Goal: Information Seeking & Learning: Learn about a topic

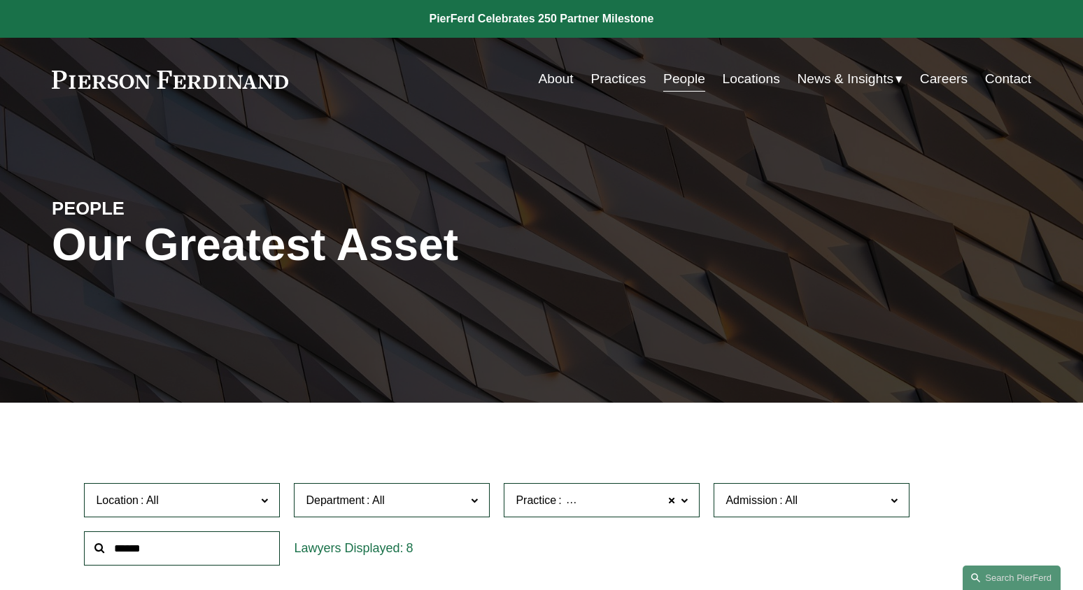
click at [180, 85] on link at bounding box center [170, 80] width 236 height 18
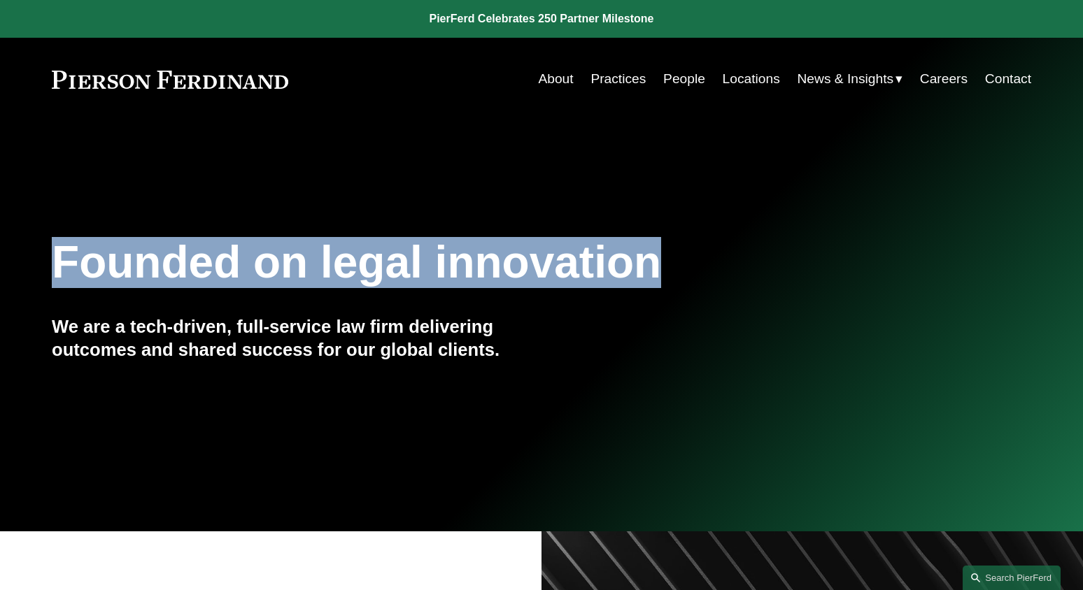
drag, startPoint x: 52, startPoint y: 266, endPoint x: 654, endPoint y: 281, distance: 602.4
click at [654, 282] on h1 "Founded on legal innovation" at bounding box center [460, 262] width 816 height 51
click at [674, 85] on link "People" at bounding box center [684, 79] width 42 height 27
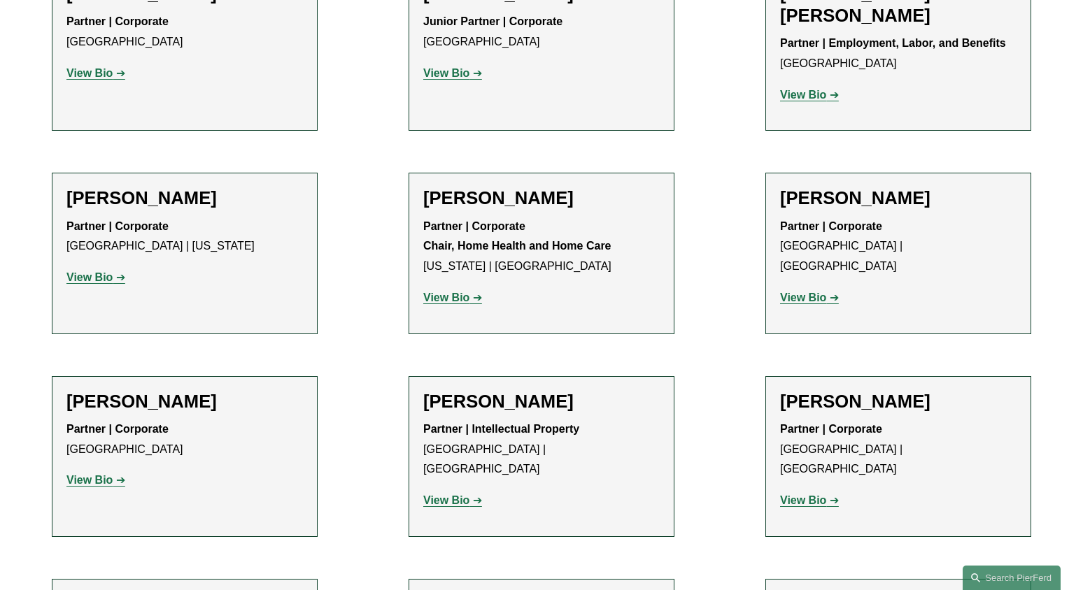
scroll to position [1021, 0]
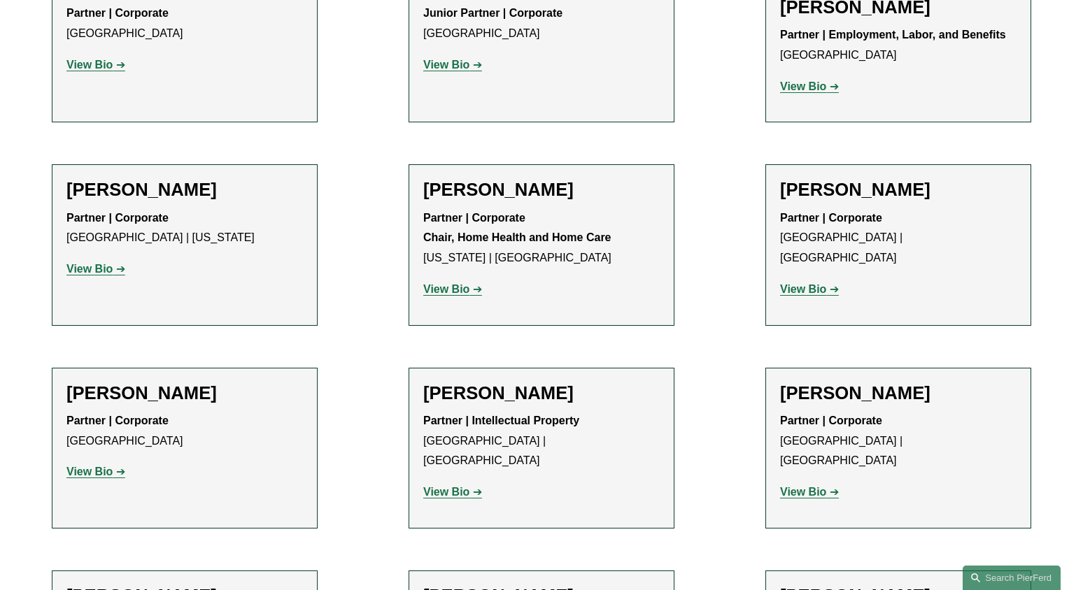
click at [444, 294] on strong "View Bio" at bounding box center [446, 289] width 46 height 12
click at [820, 283] on strong "View Bio" at bounding box center [803, 289] width 46 height 12
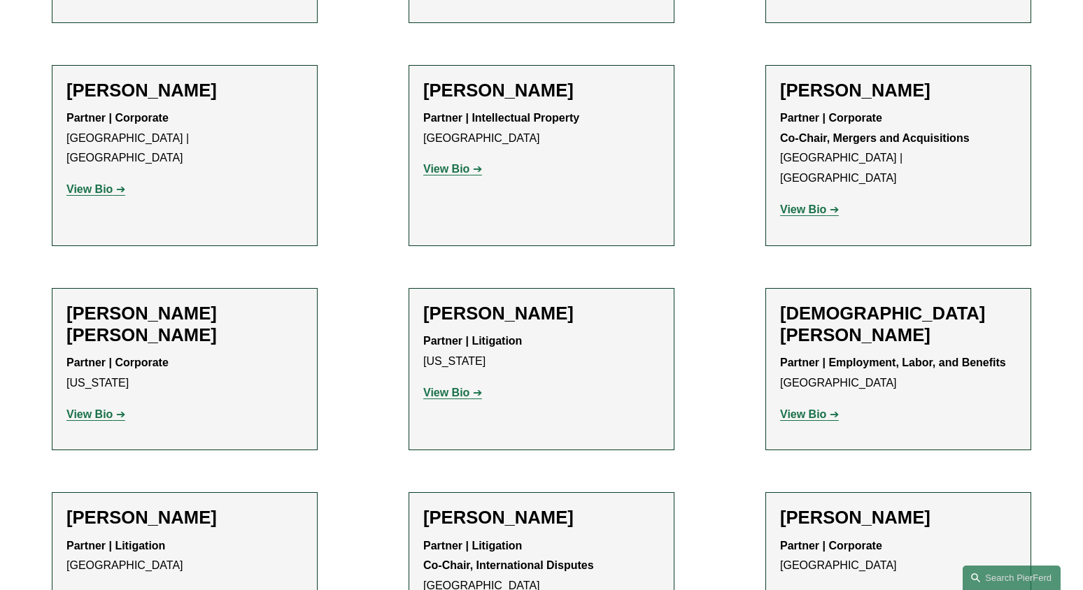
scroll to position [3727, 0]
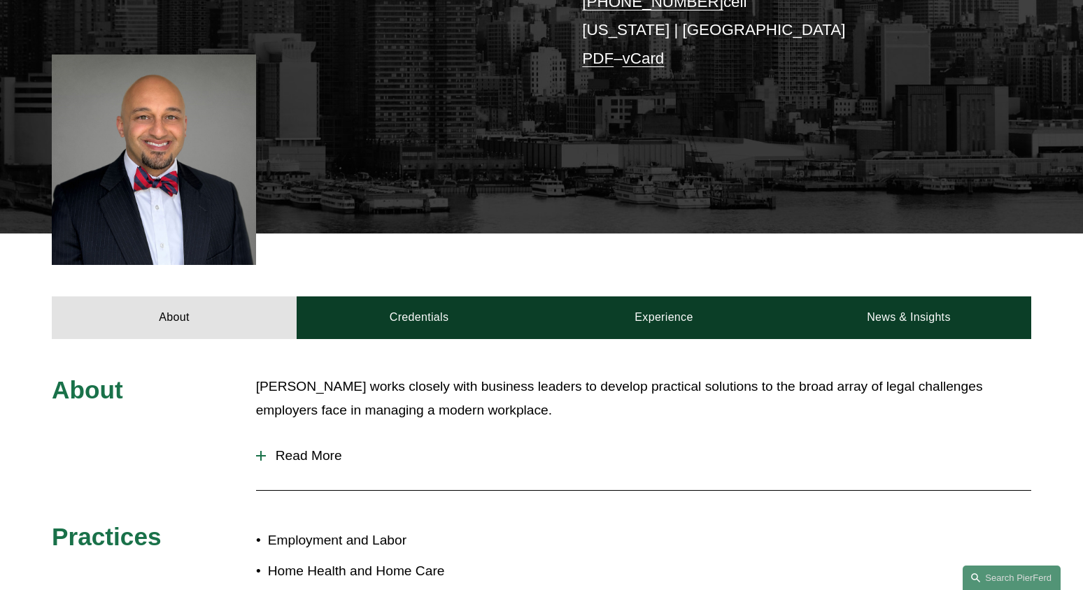
scroll to position [344, 0]
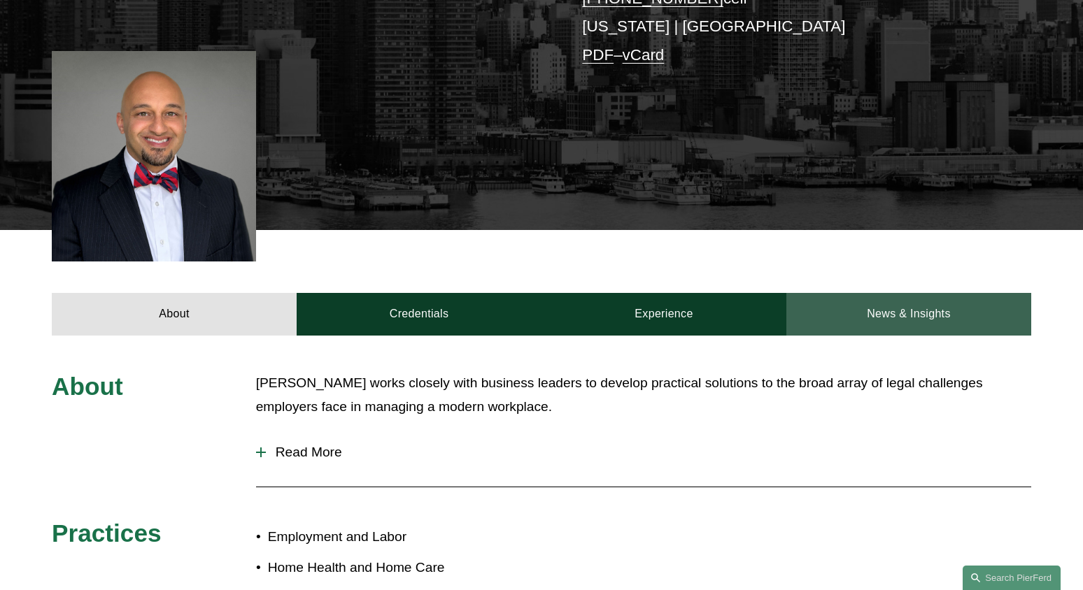
click at [979, 325] on link "News & Insights" at bounding box center [908, 314] width 245 height 42
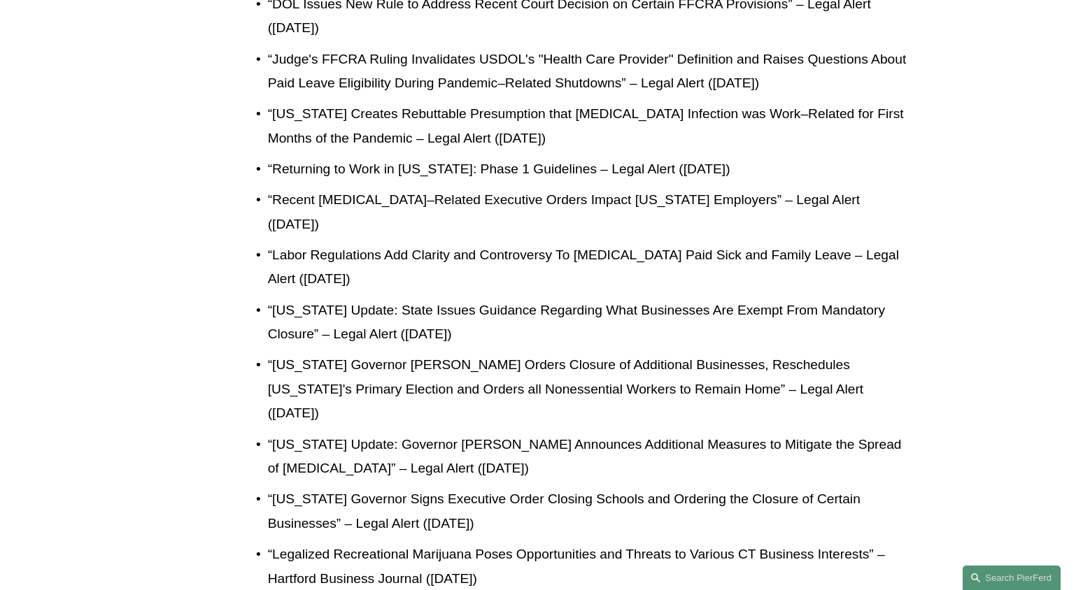
scroll to position [1372, 0]
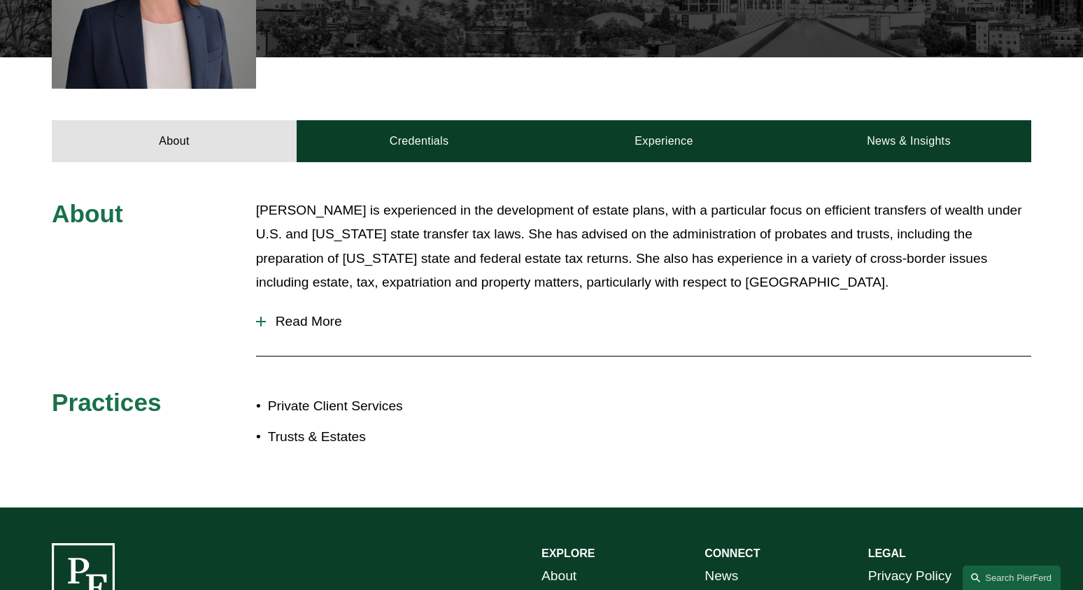
scroll to position [550, 0]
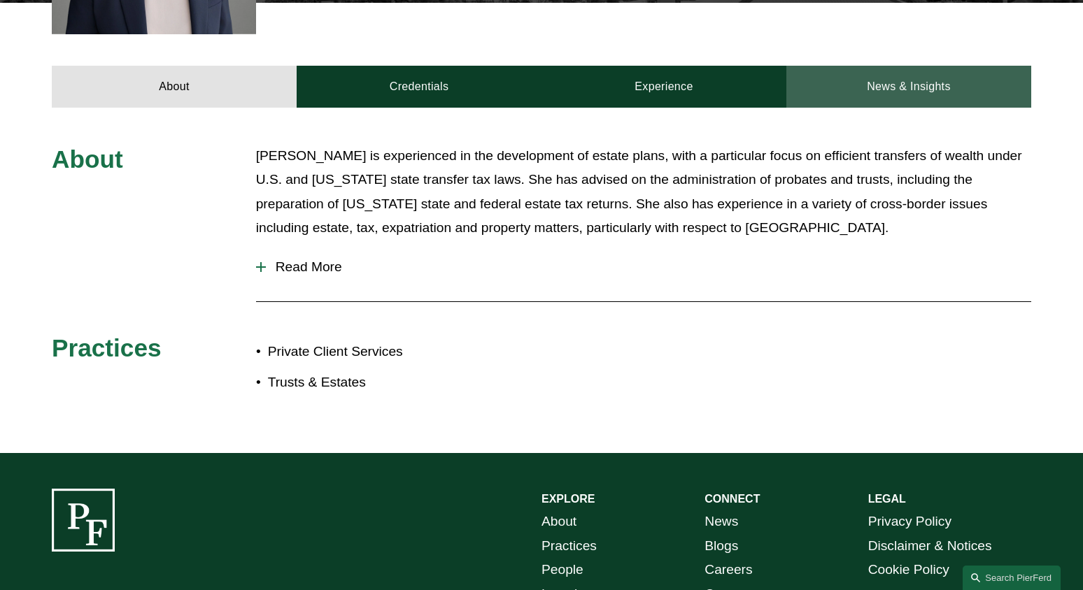
click at [894, 85] on link "News & Insights" at bounding box center [908, 87] width 245 height 42
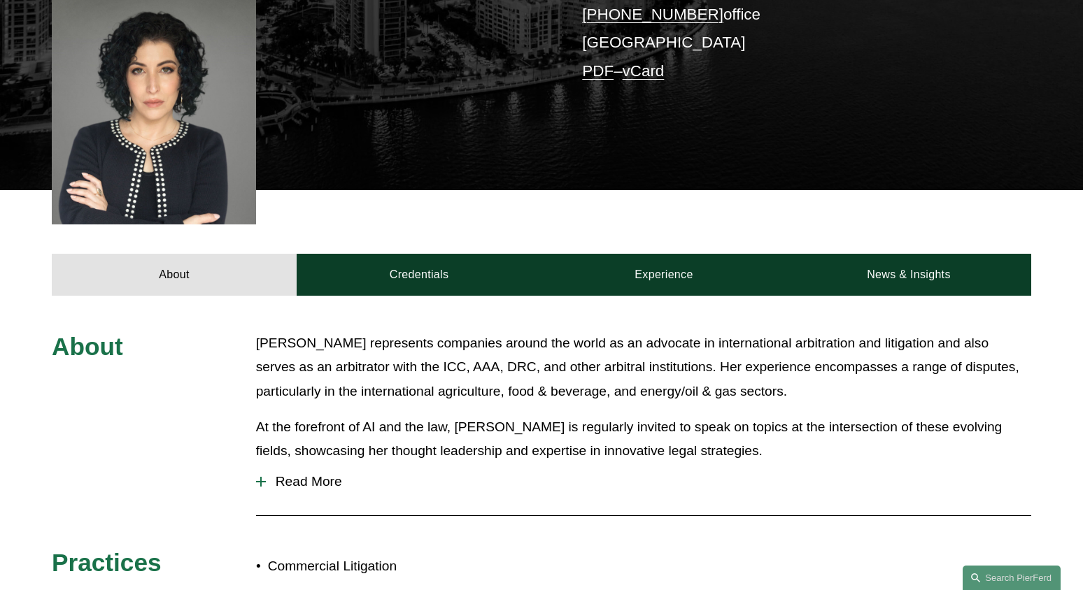
scroll to position [422, 0]
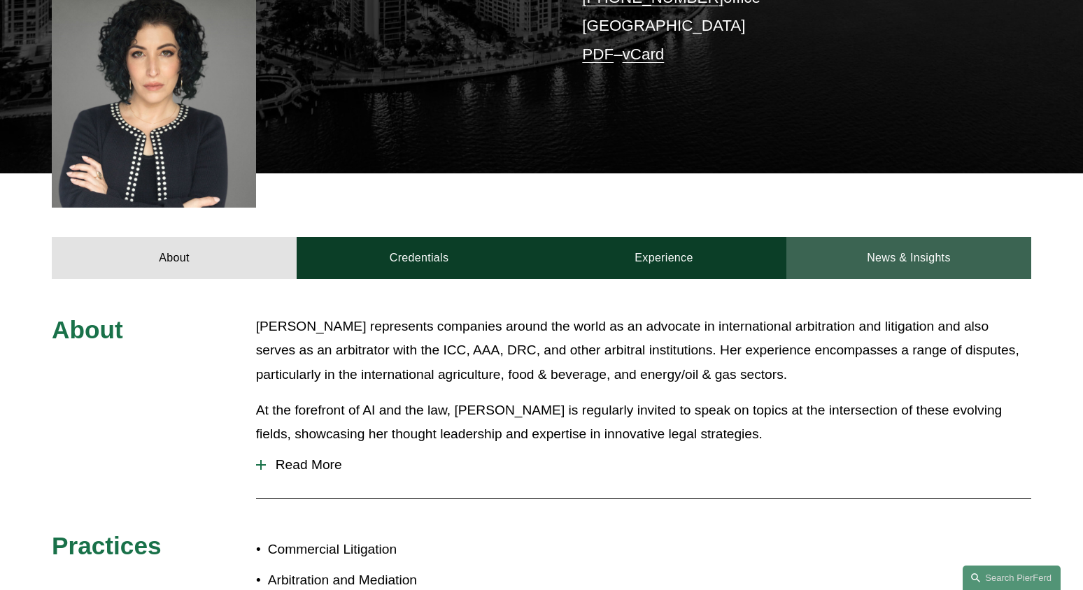
click at [937, 237] on link "News & Insights" at bounding box center [908, 258] width 245 height 42
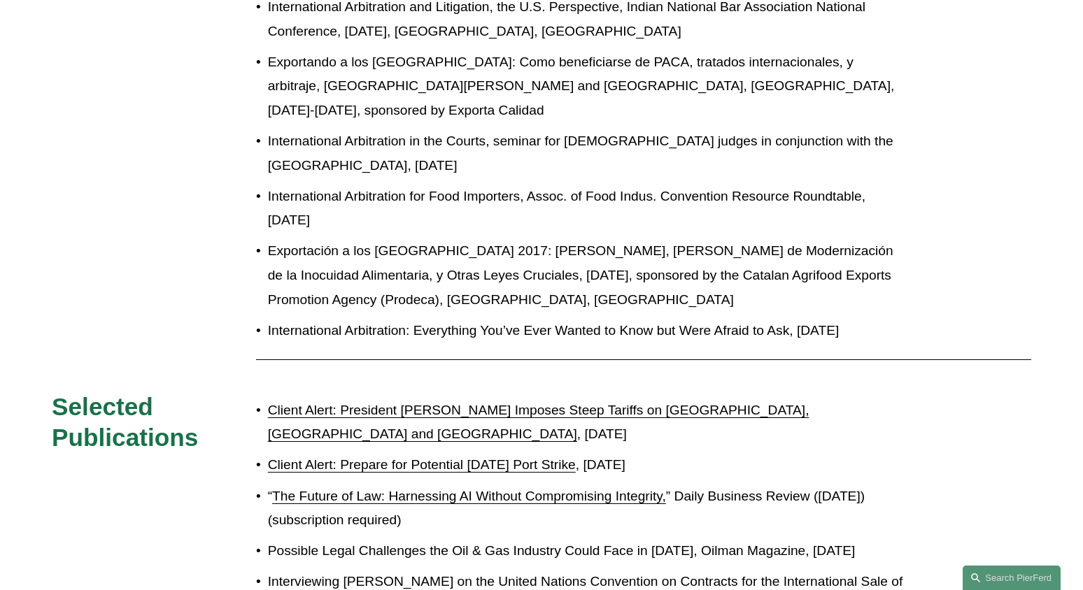
scroll to position [1295, 0]
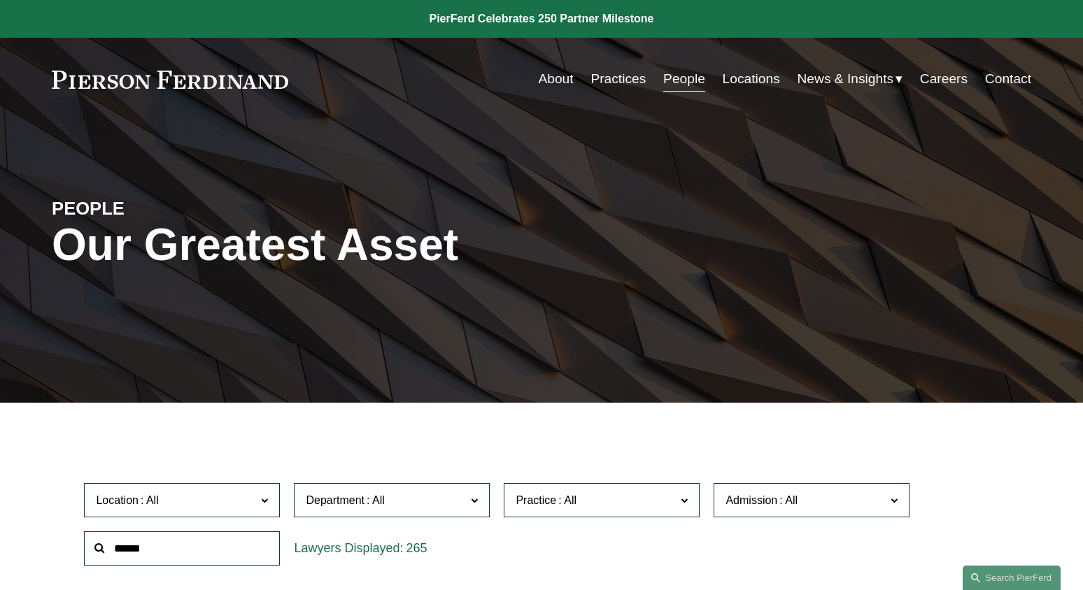
click at [626, 82] on link "Practices" at bounding box center [617, 79] width 55 height 27
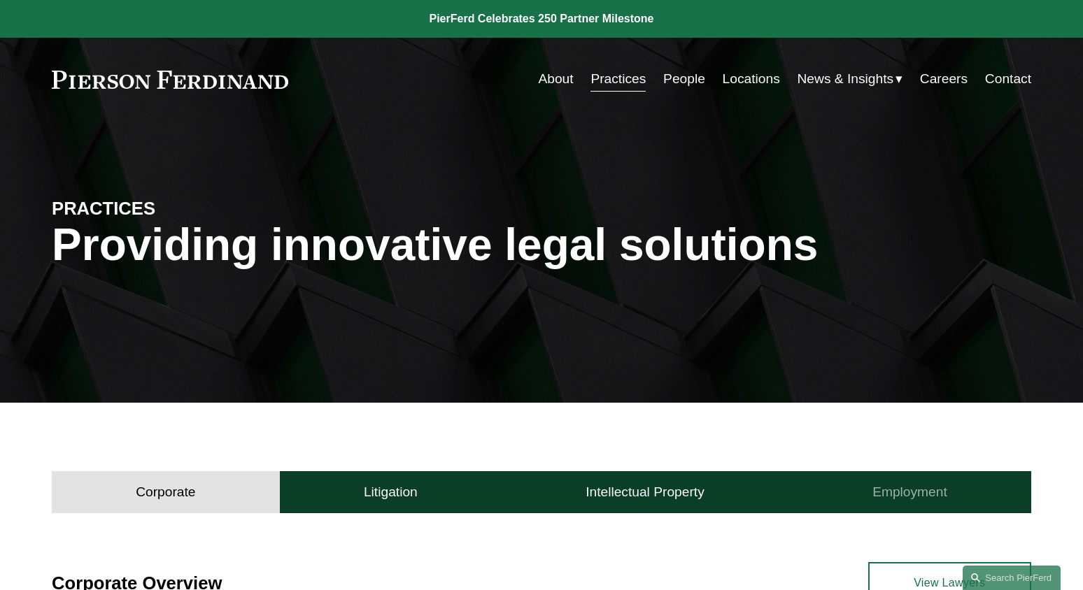
click at [919, 494] on h4 "Employment" at bounding box center [909, 492] width 75 height 17
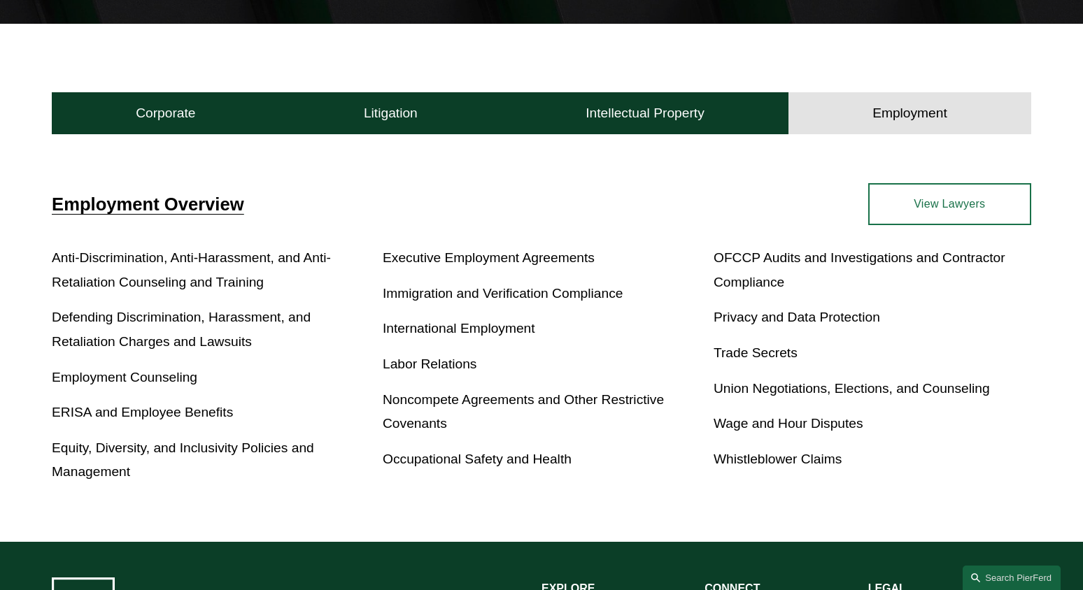
scroll to position [380, 0]
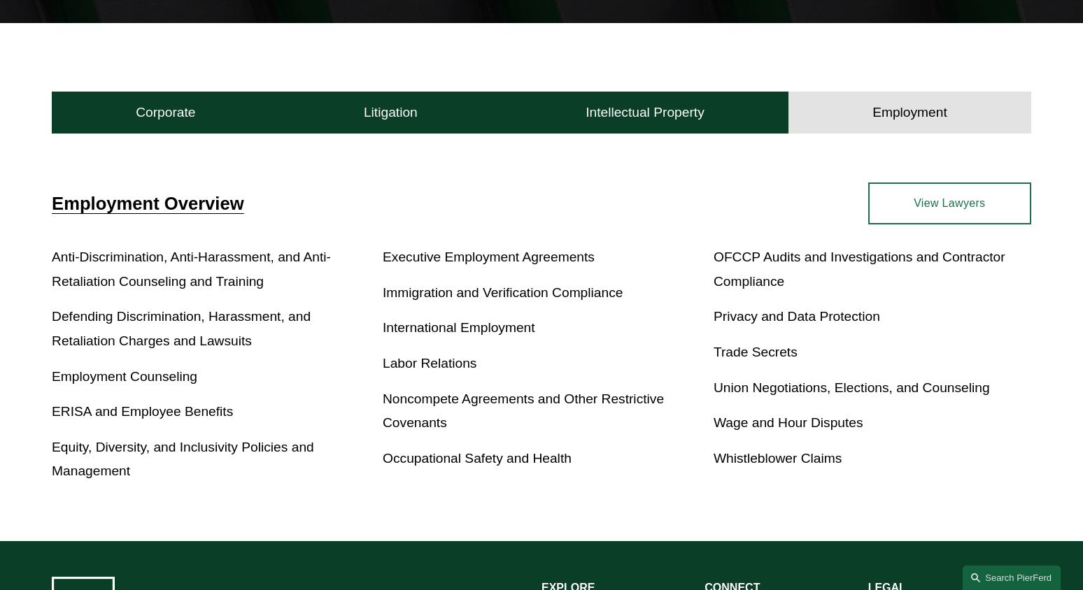
click at [184, 376] on link "Employment Counseling" at bounding box center [124, 376] width 145 height 15
click at [908, 192] on link "View Lawyers" at bounding box center [949, 204] width 163 height 42
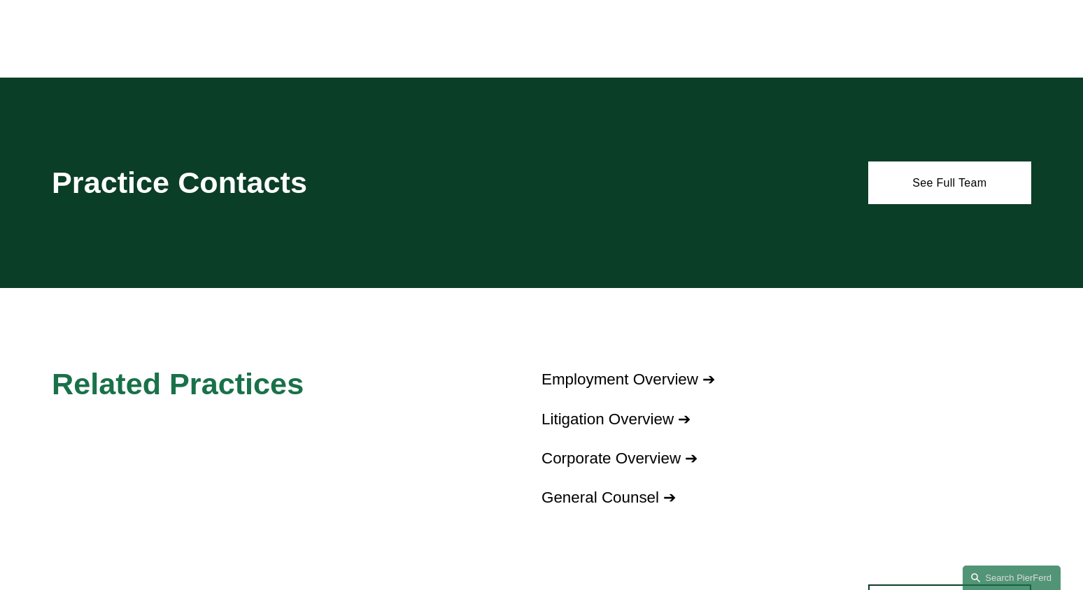
scroll to position [671, 0]
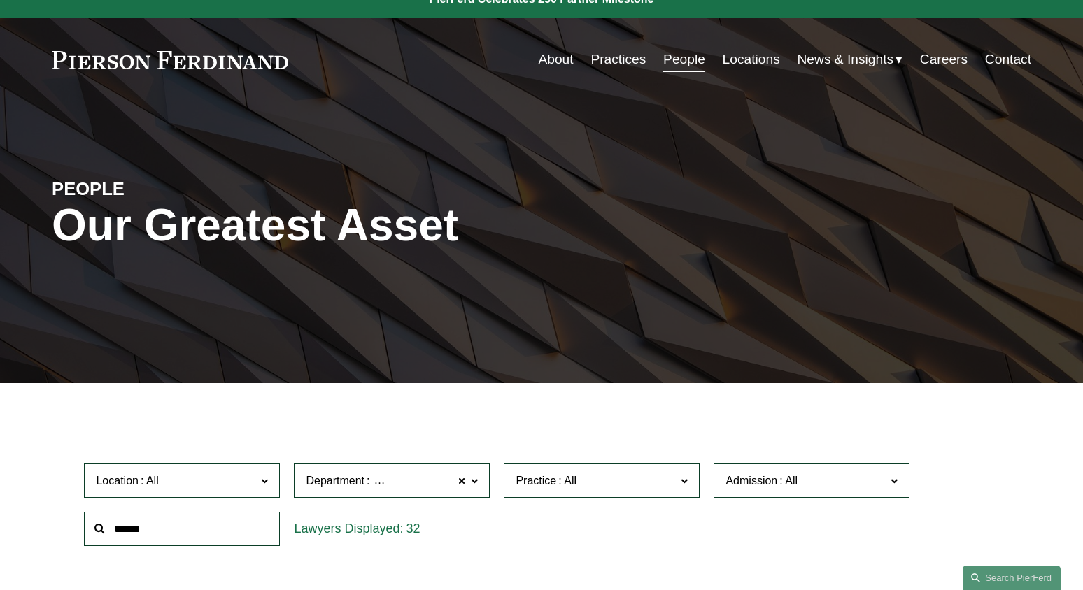
scroll to position [15, 0]
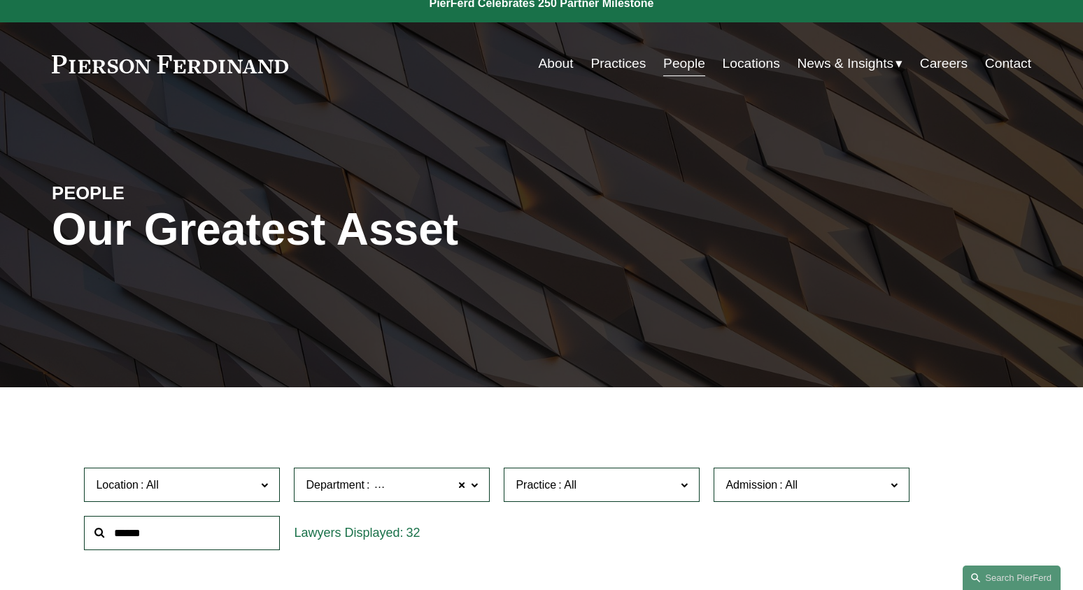
click at [613, 62] on link "Practices" at bounding box center [617, 63] width 55 height 27
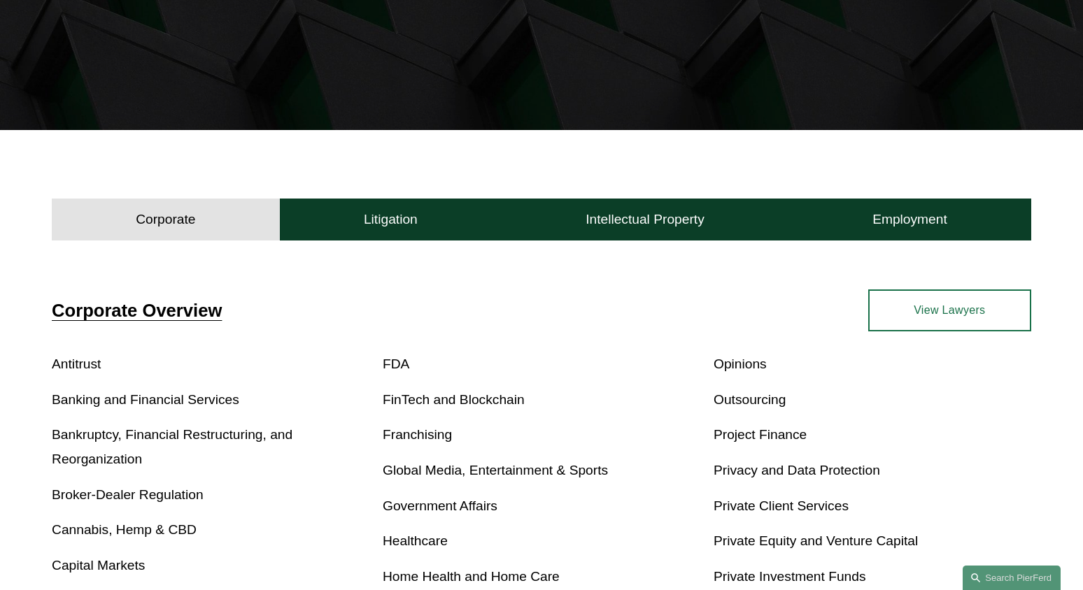
scroll to position [340, 0]
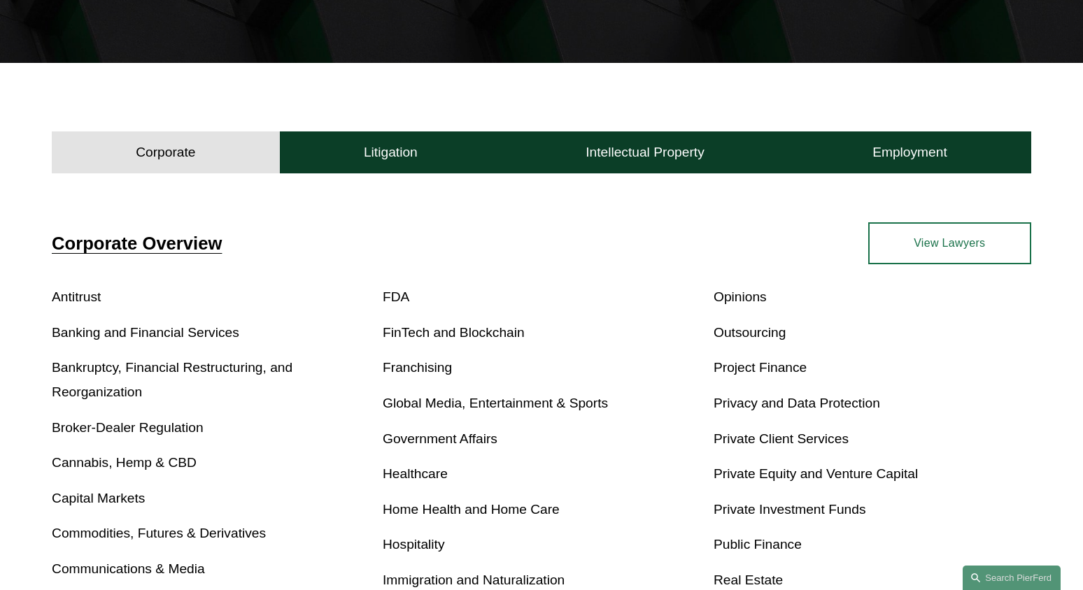
click at [904, 248] on link "View Lawyers" at bounding box center [949, 243] width 163 height 42
click at [447, 164] on button "Litigation" at bounding box center [391, 152] width 222 height 42
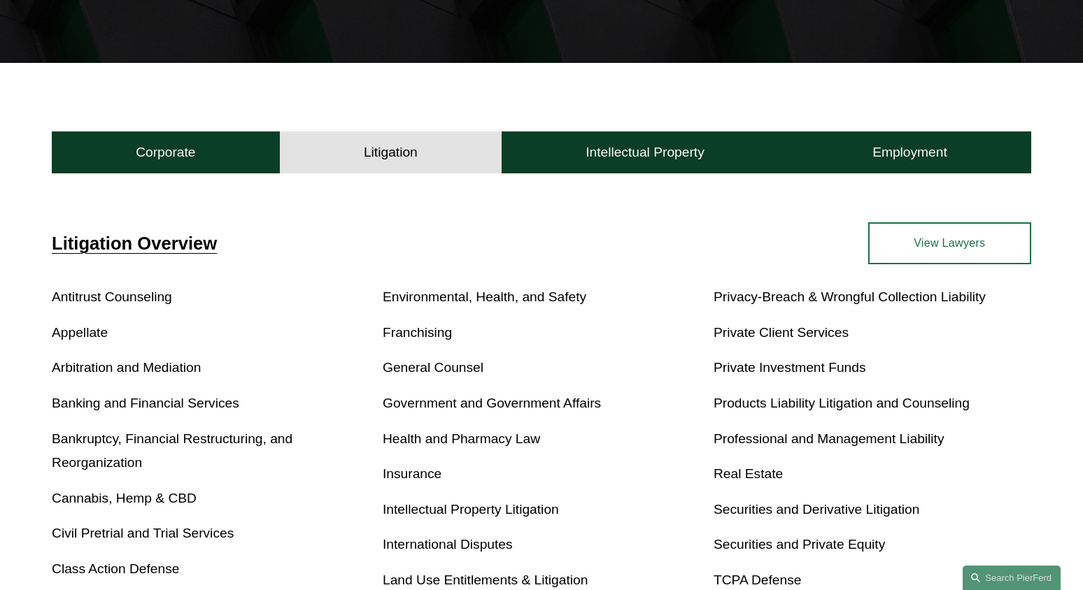
click at [959, 248] on link "View Lawyers" at bounding box center [949, 243] width 163 height 42
click at [888, 147] on h4 "Employment" at bounding box center [909, 152] width 75 height 17
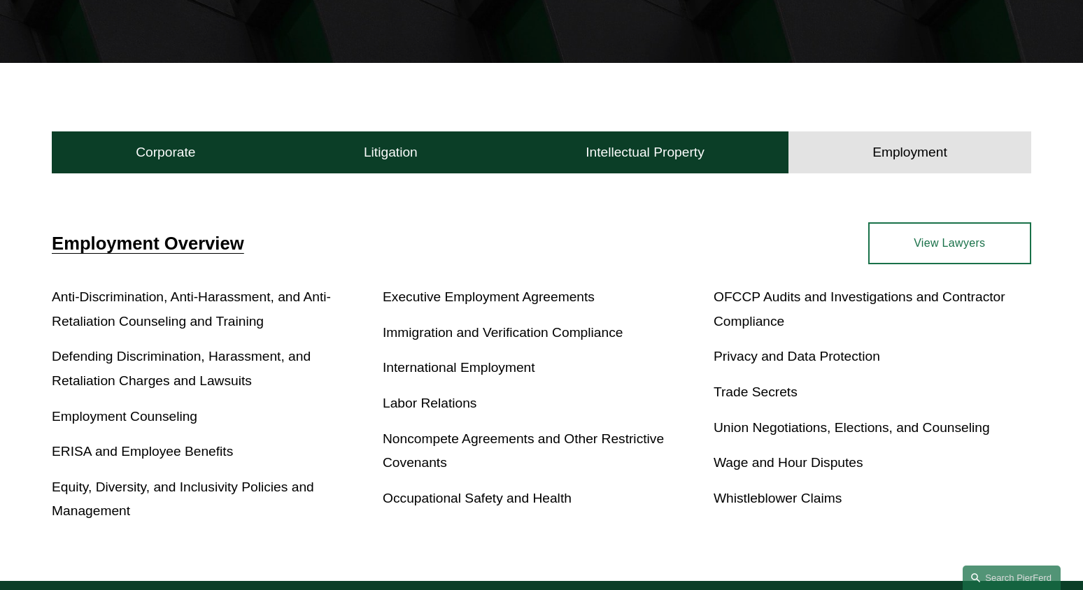
click at [117, 416] on link "Employment Counseling" at bounding box center [124, 416] width 145 height 15
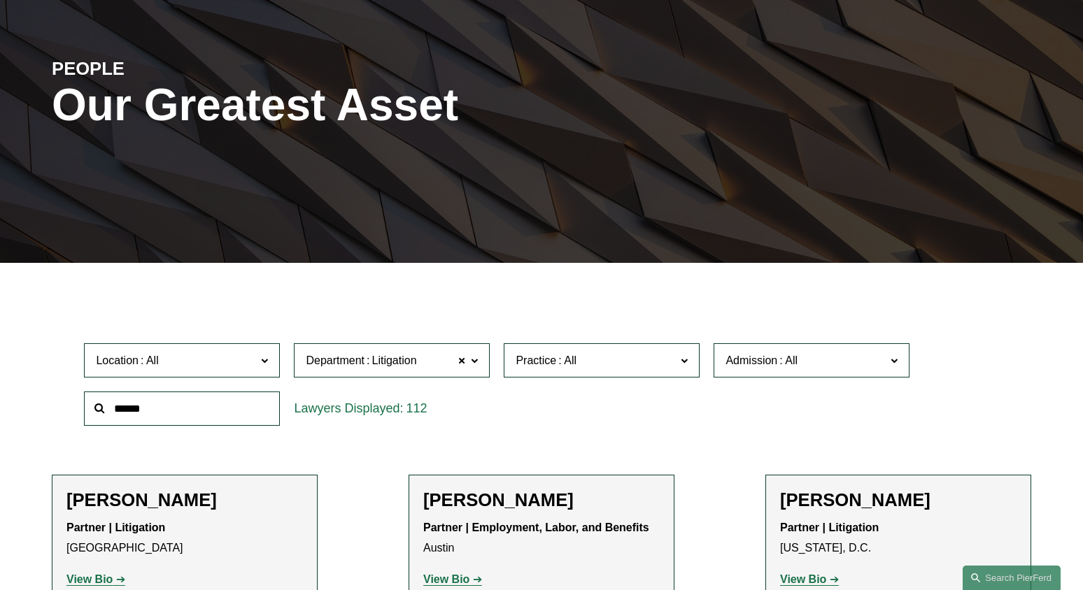
scroll to position [362, 0]
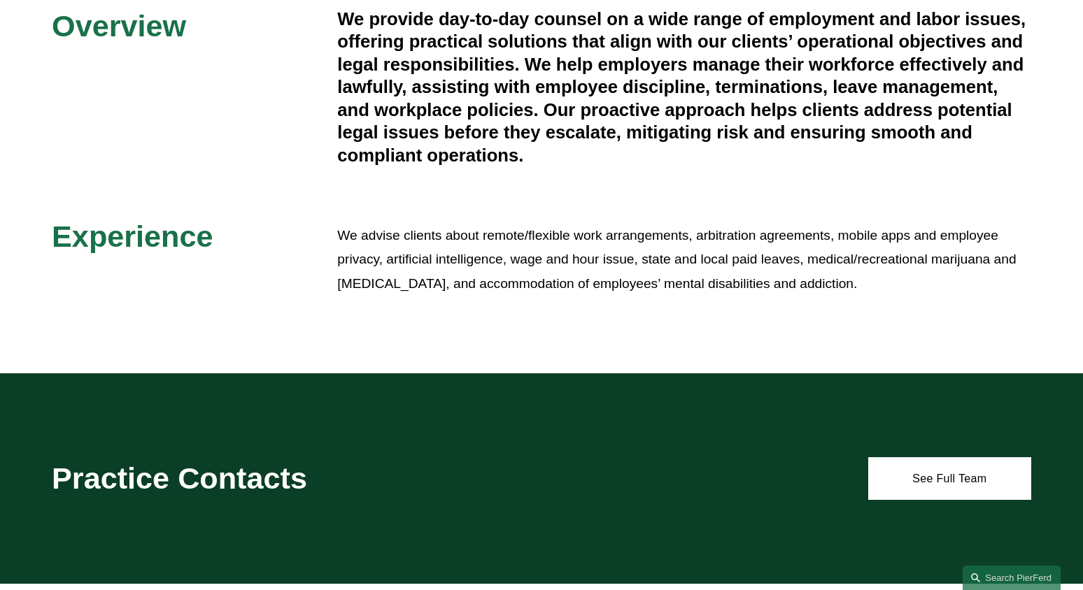
scroll to position [459, 0]
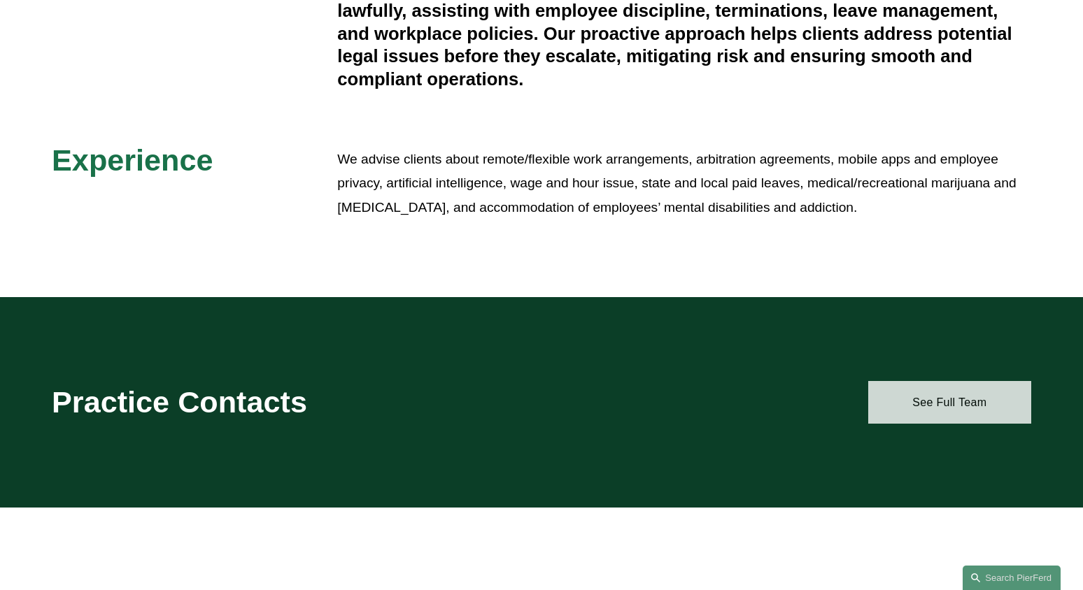
click at [962, 413] on link "See Full Team" at bounding box center [949, 402] width 163 height 42
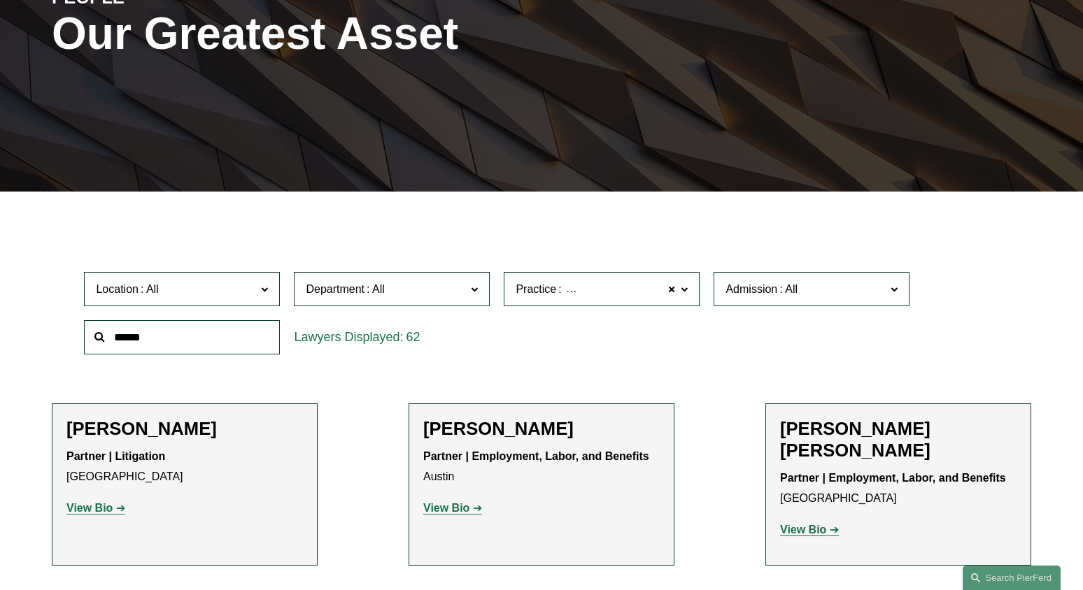
scroll to position [214, 0]
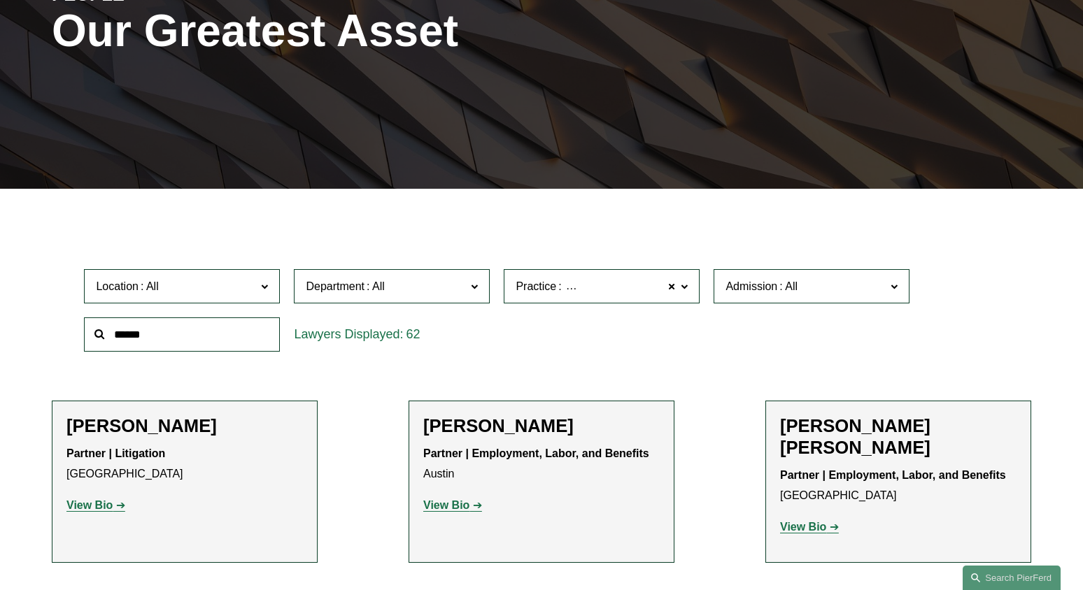
click at [222, 281] on span "Location" at bounding box center [176, 286] width 160 height 19
click at [0, 0] on link "Miami" at bounding box center [0, 0] width 0 height 0
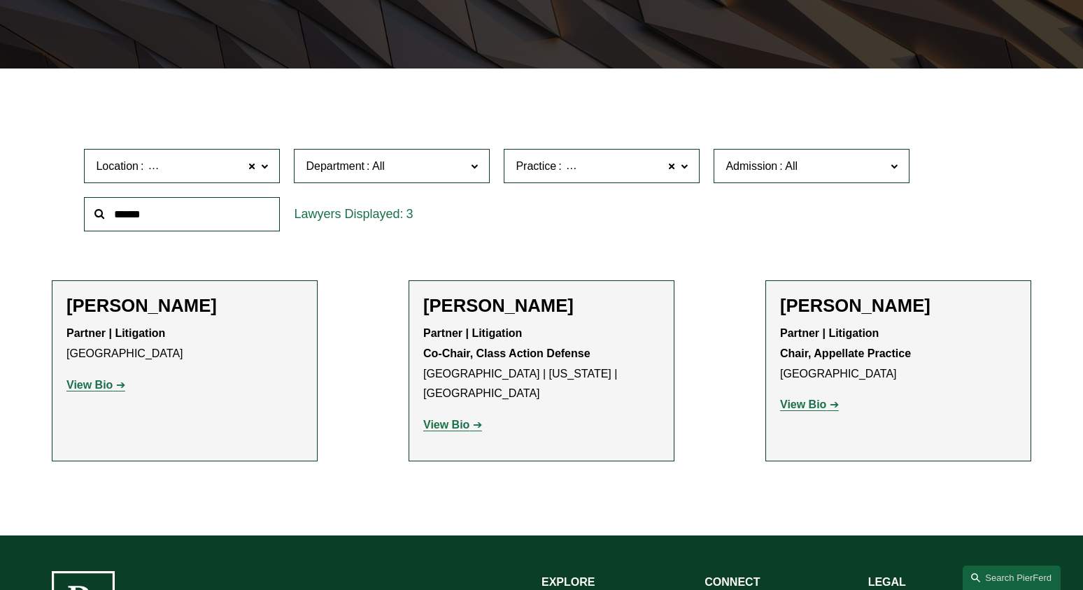
scroll to position [335, 0]
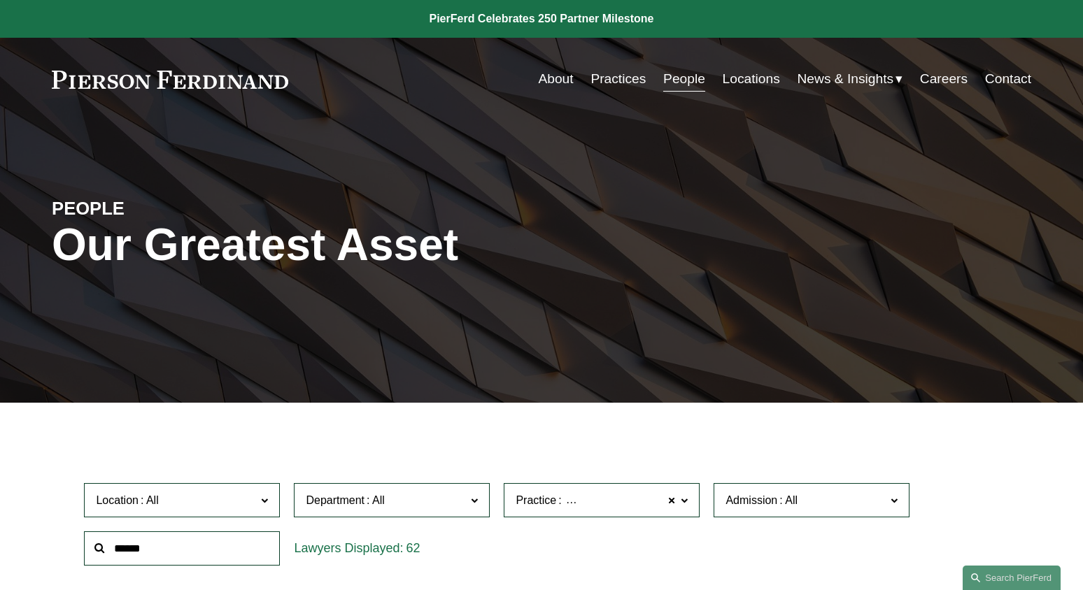
click at [680, 76] on link "People" at bounding box center [684, 79] width 42 height 27
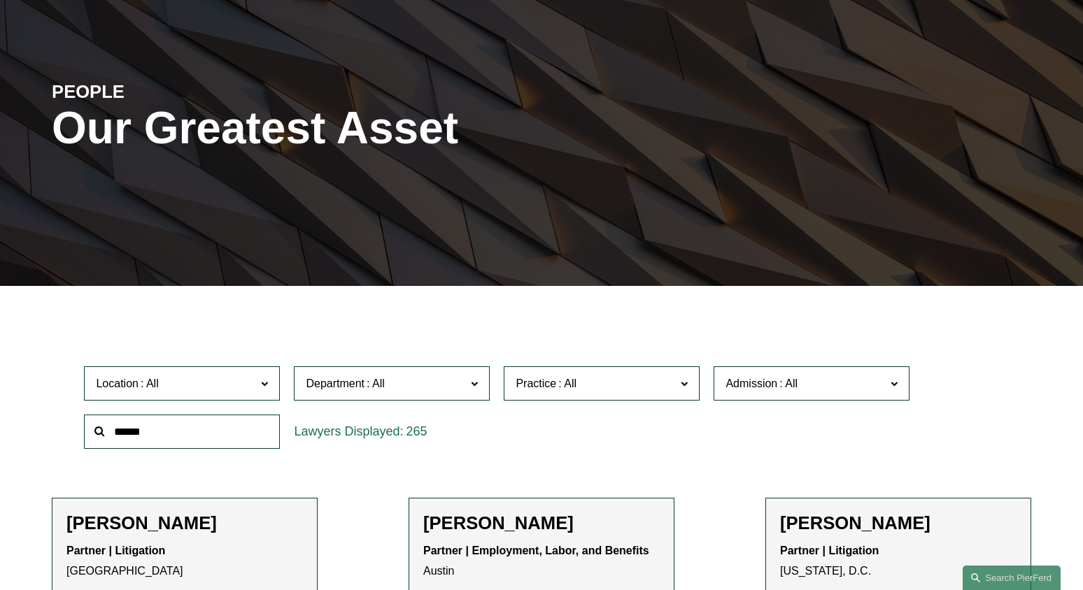
scroll to position [125, 0]
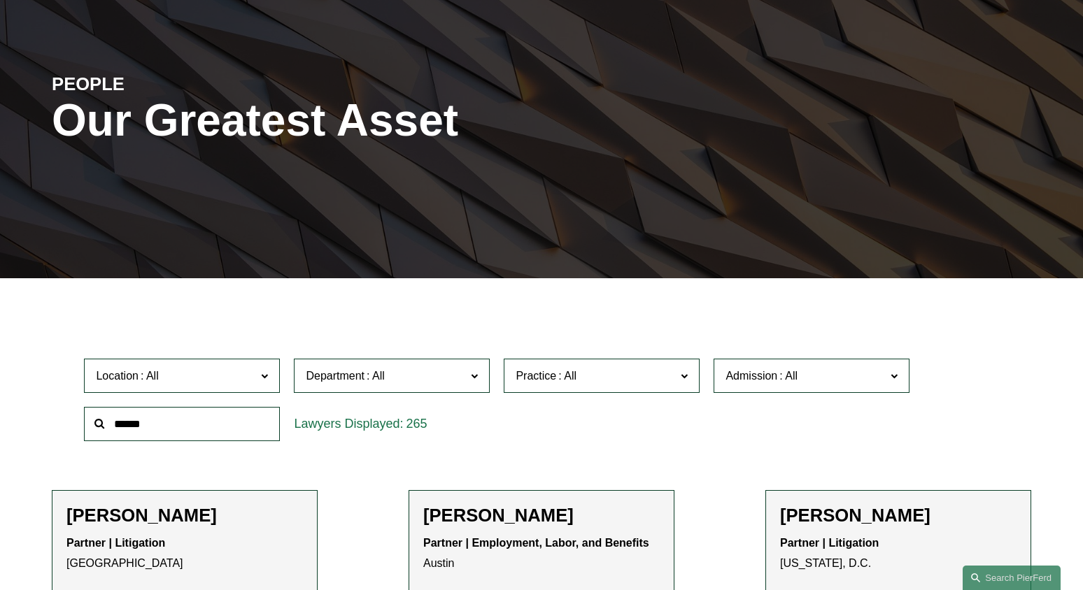
click at [263, 376] on span at bounding box center [264, 376] width 7 height 18
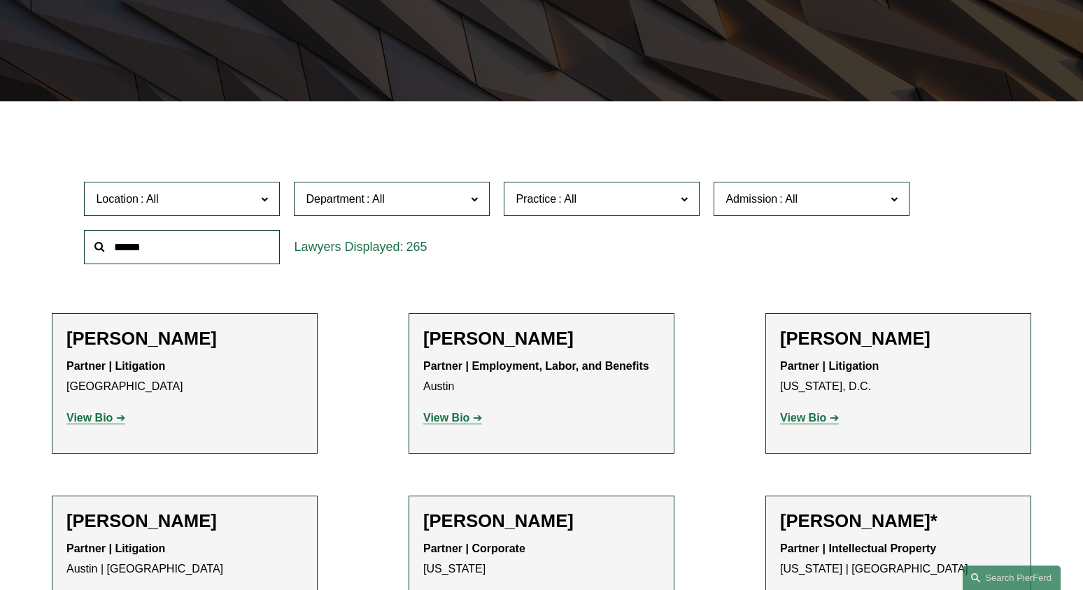
scroll to position [679, 0]
click at [0, 0] on link "[GEOGRAPHIC_DATA]" at bounding box center [0, 0] width 0 height 0
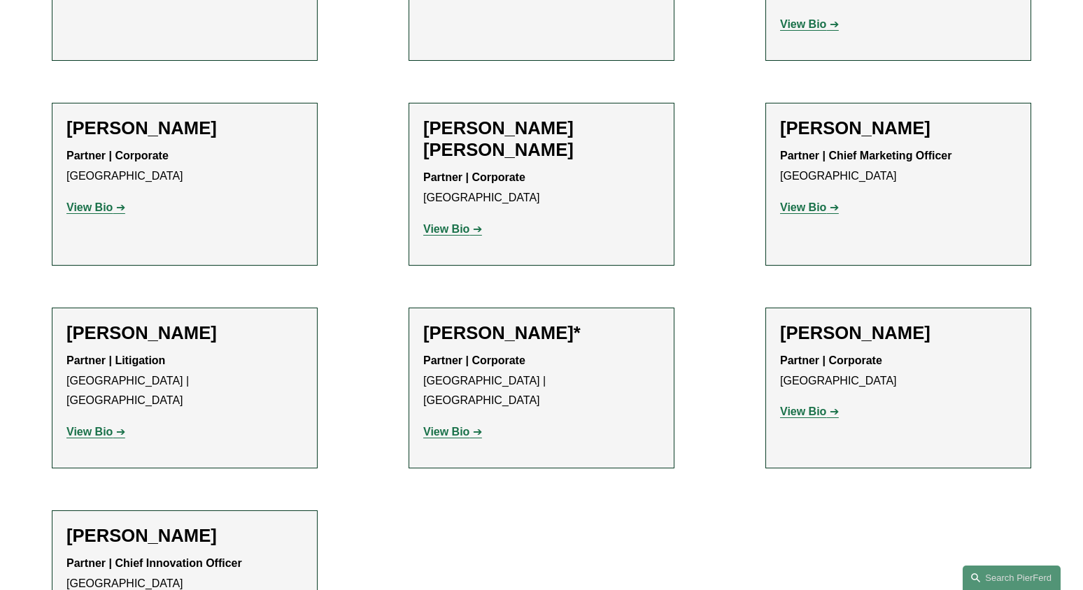
scroll to position [759, 0]
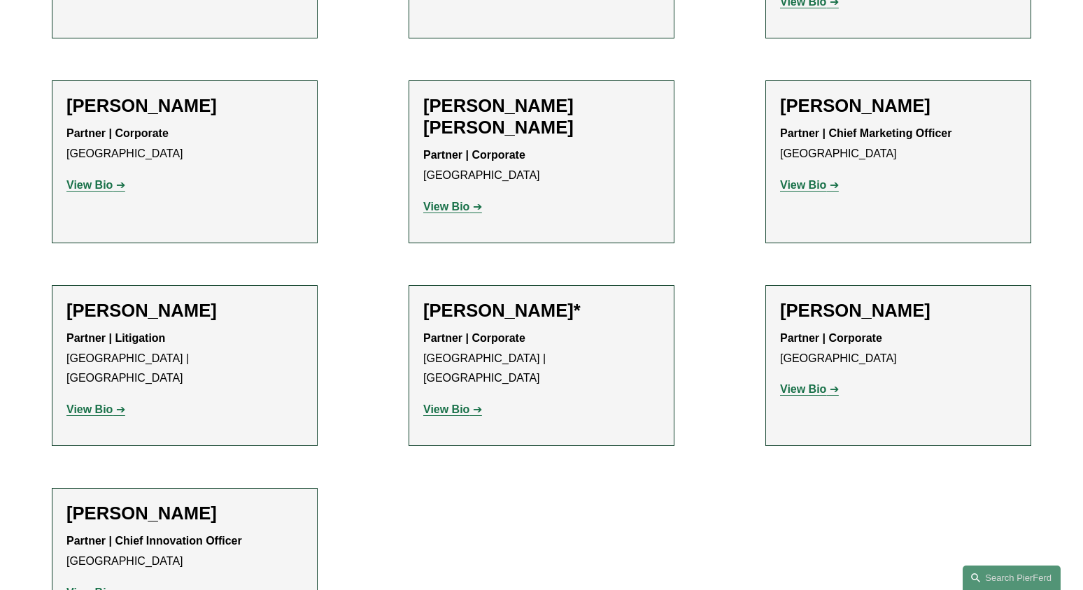
click at [112, 404] on strong "View Bio" at bounding box center [89, 410] width 46 height 12
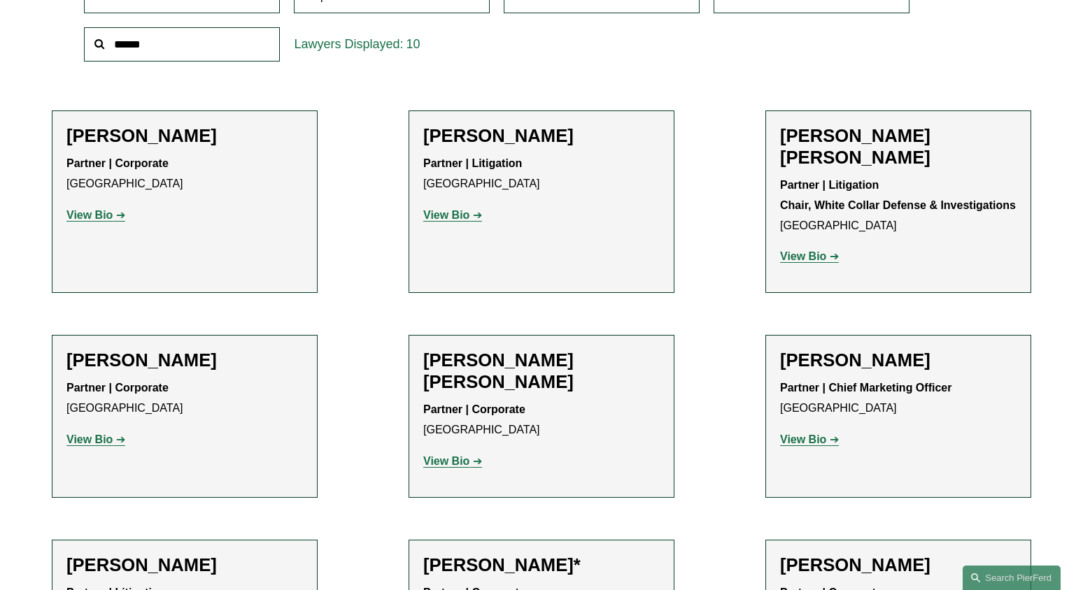
scroll to position [520, 0]
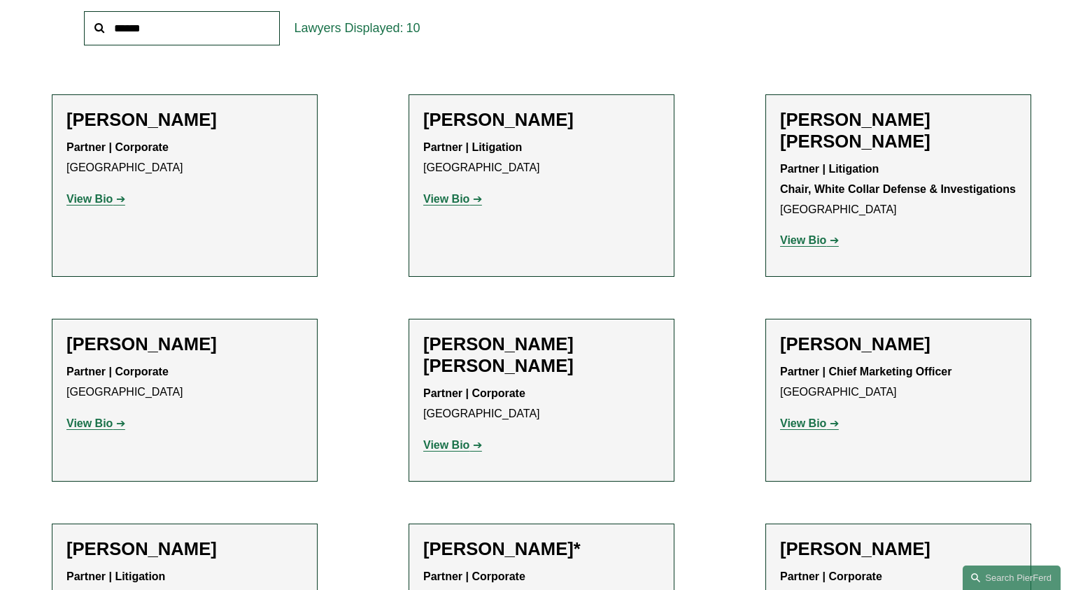
click at [442, 439] on strong "View Bio" at bounding box center [446, 445] width 46 height 12
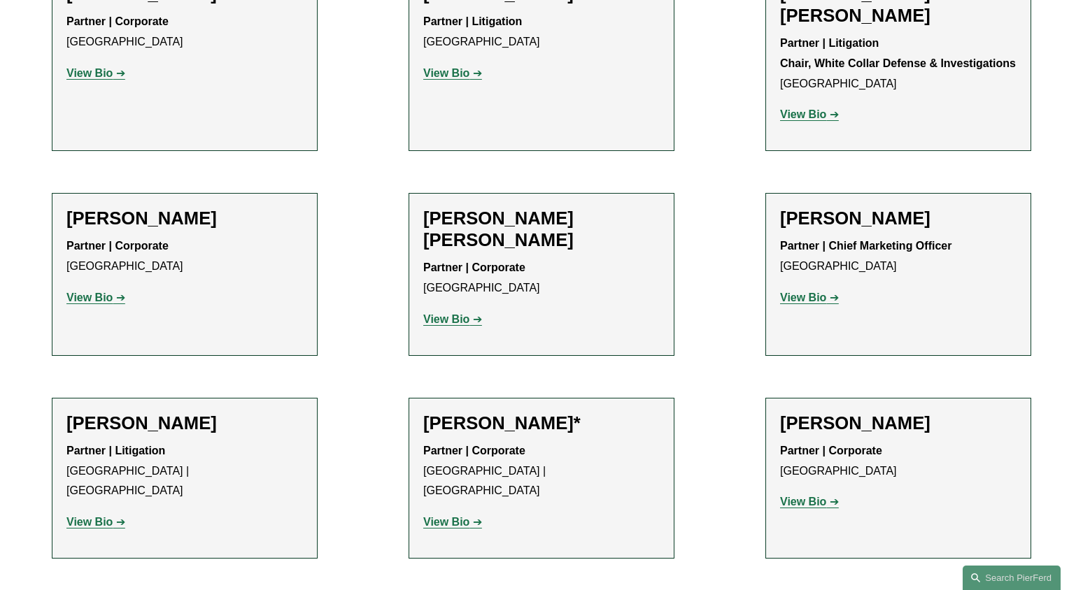
scroll to position [604, 0]
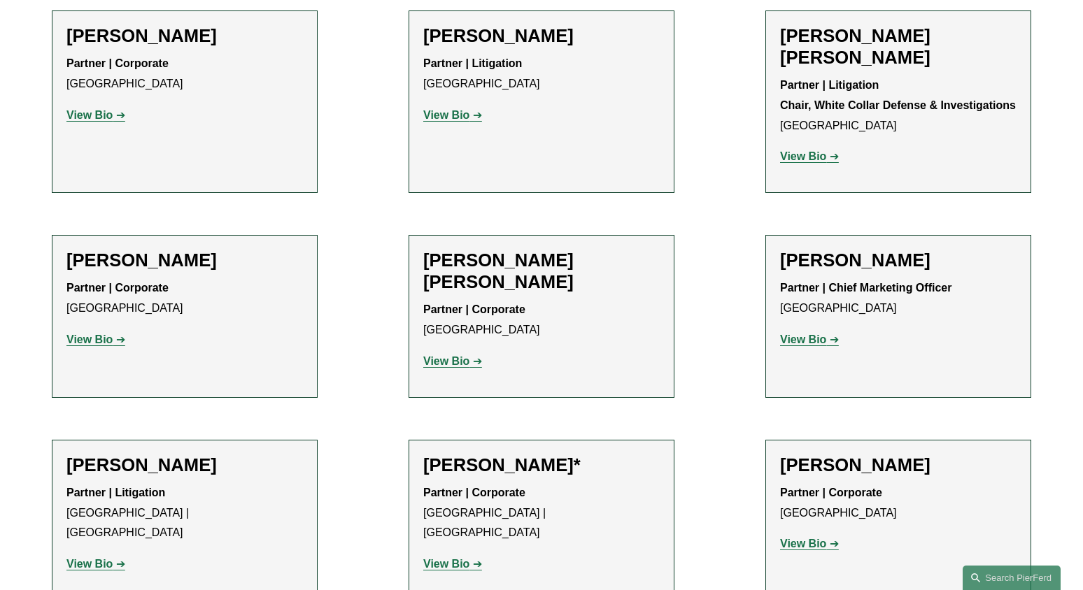
click at [96, 334] on strong "View Bio" at bounding box center [89, 340] width 46 height 12
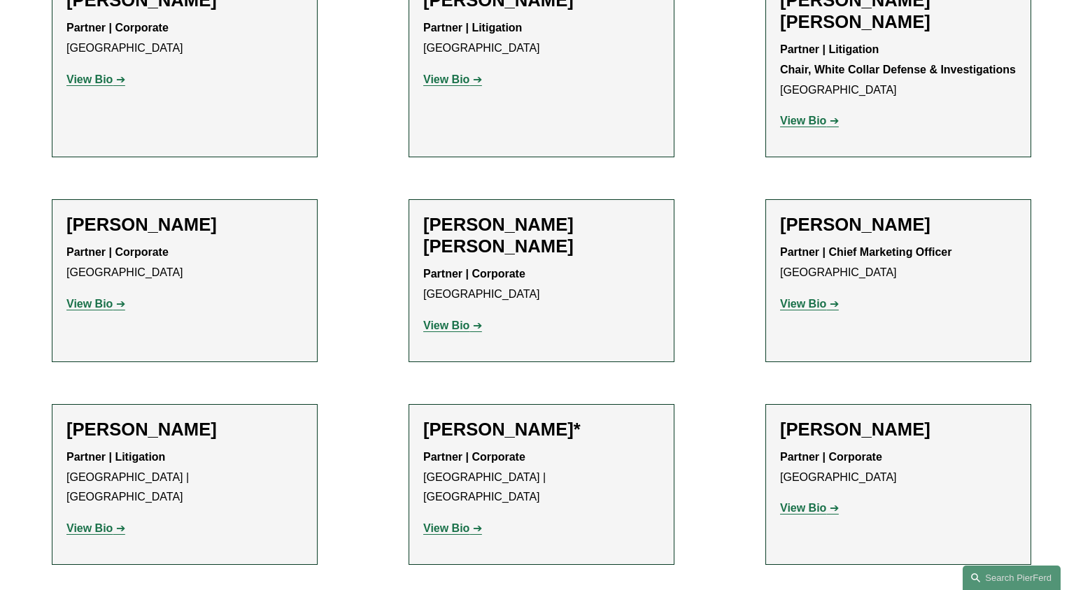
scroll to position [639, 0]
click at [814, 503] on strong "View Bio" at bounding box center [803, 509] width 46 height 12
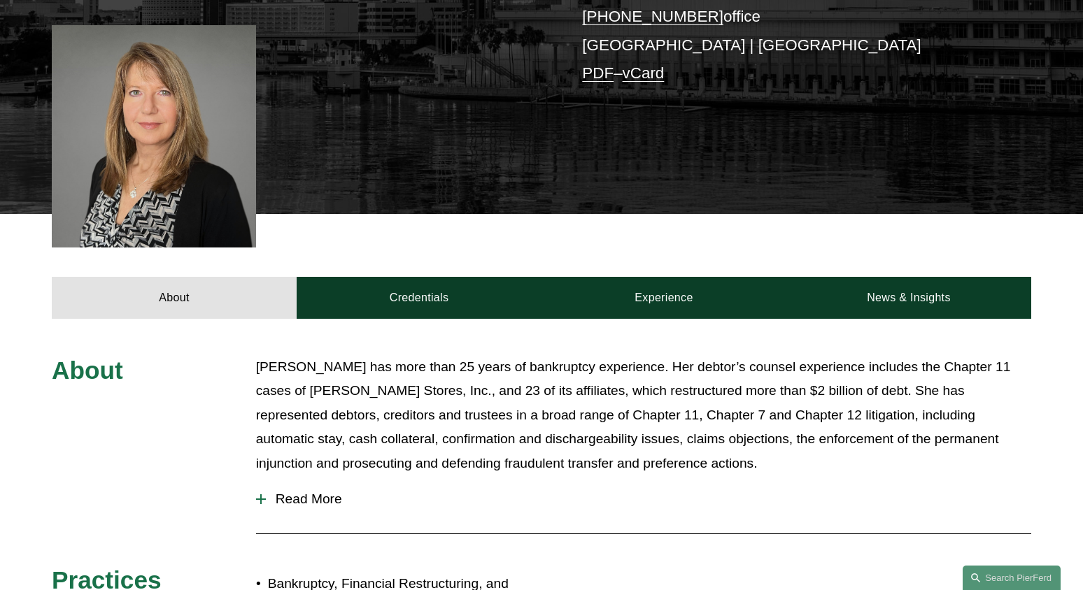
scroll to position [355, 0]
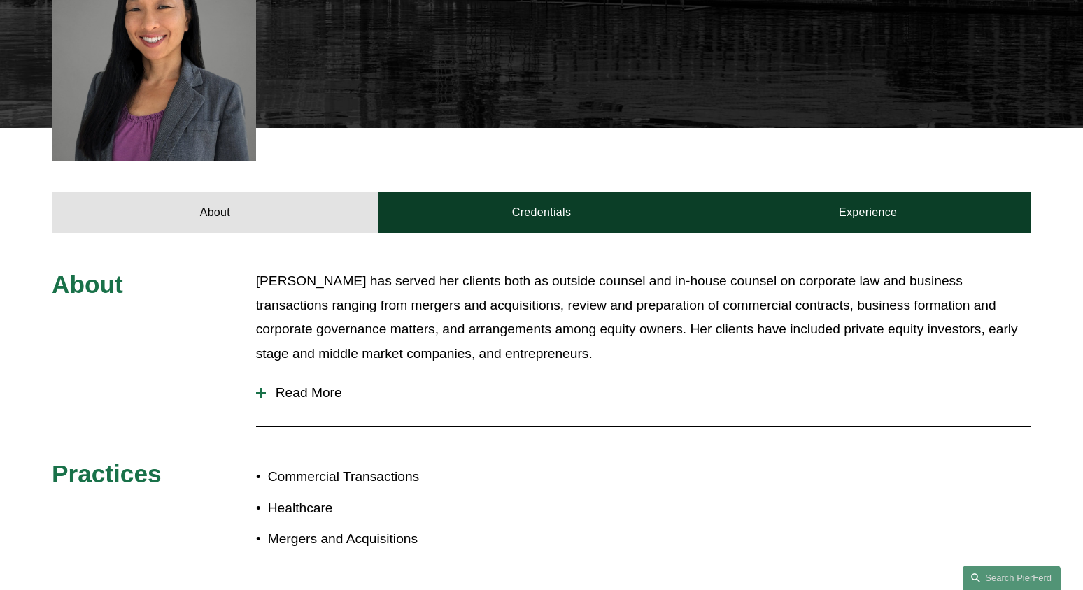
scroll to position [474, 0]
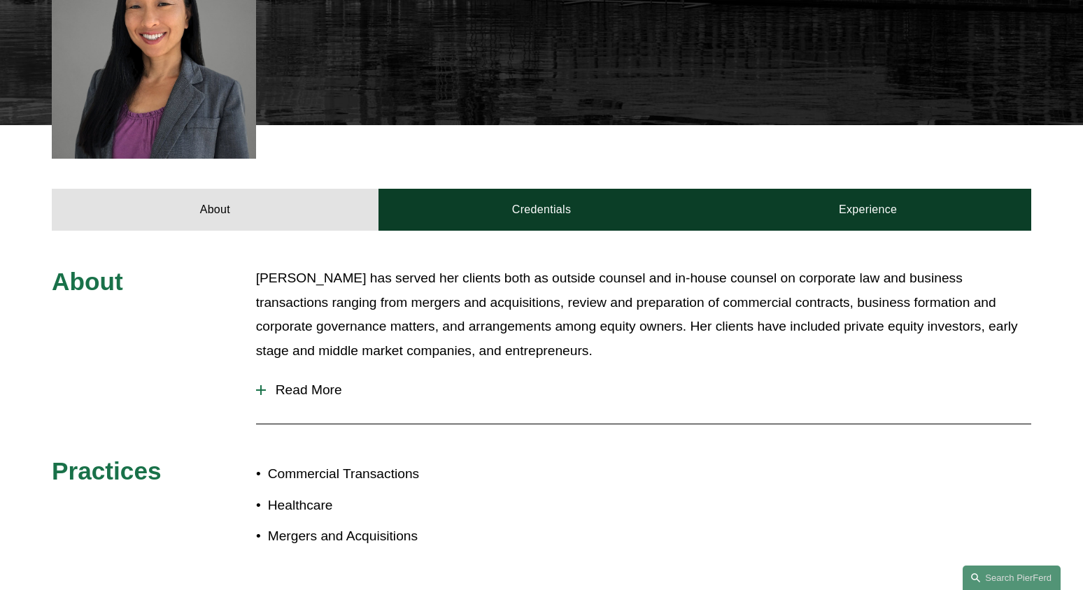
click at [320, 383] on span "Read More" at bounding box center [648, 390] width 765 height 15
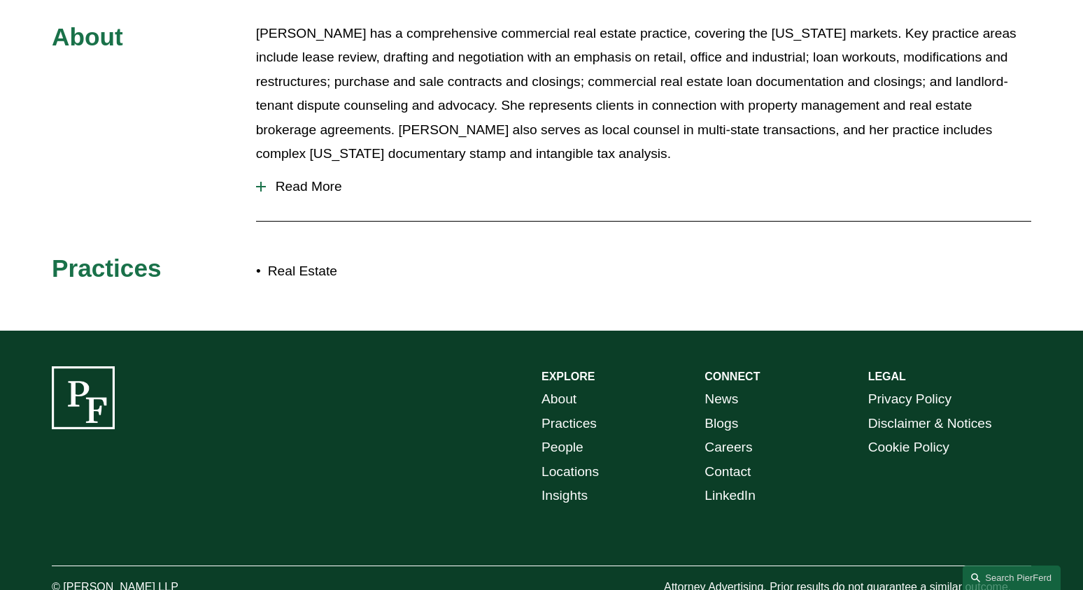
scroll to position [678, 0]
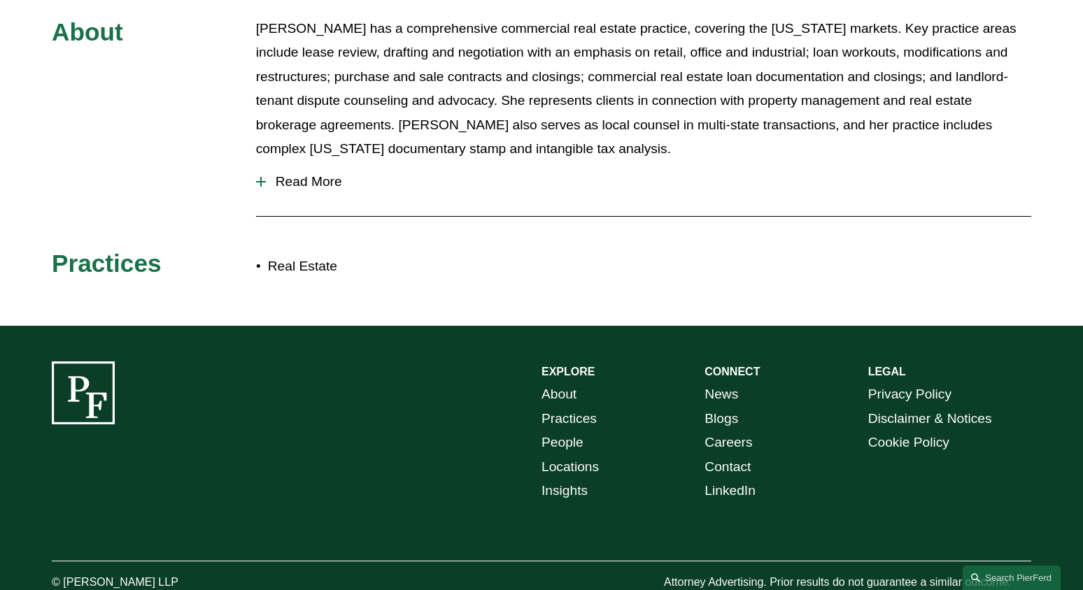
click at [297, 181] on span "Read More" at bounding box center [648, 181] width 765 height 15
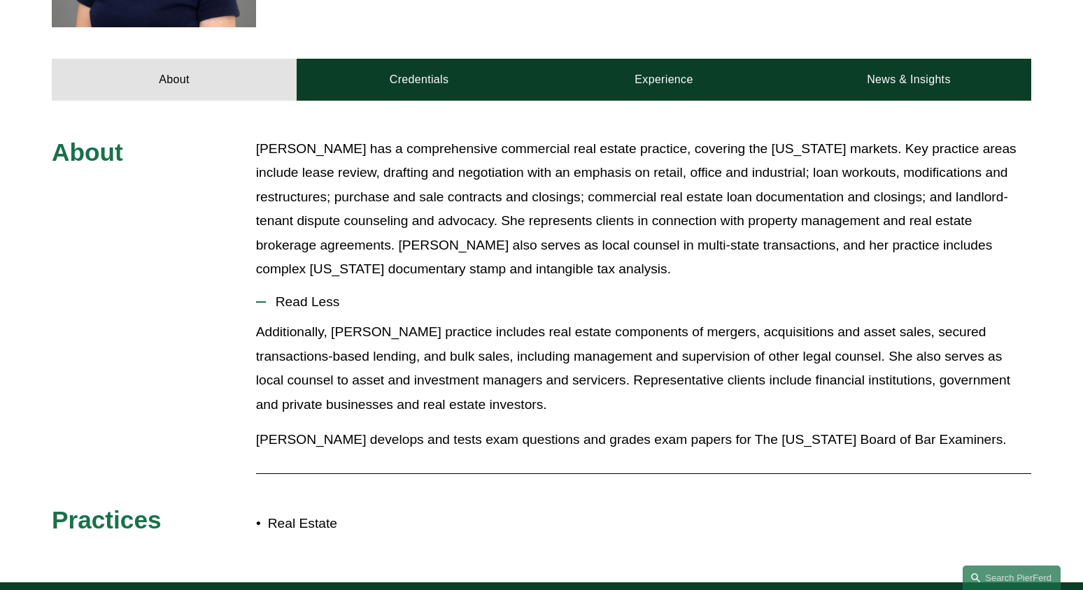
scroll to position [555, 0]
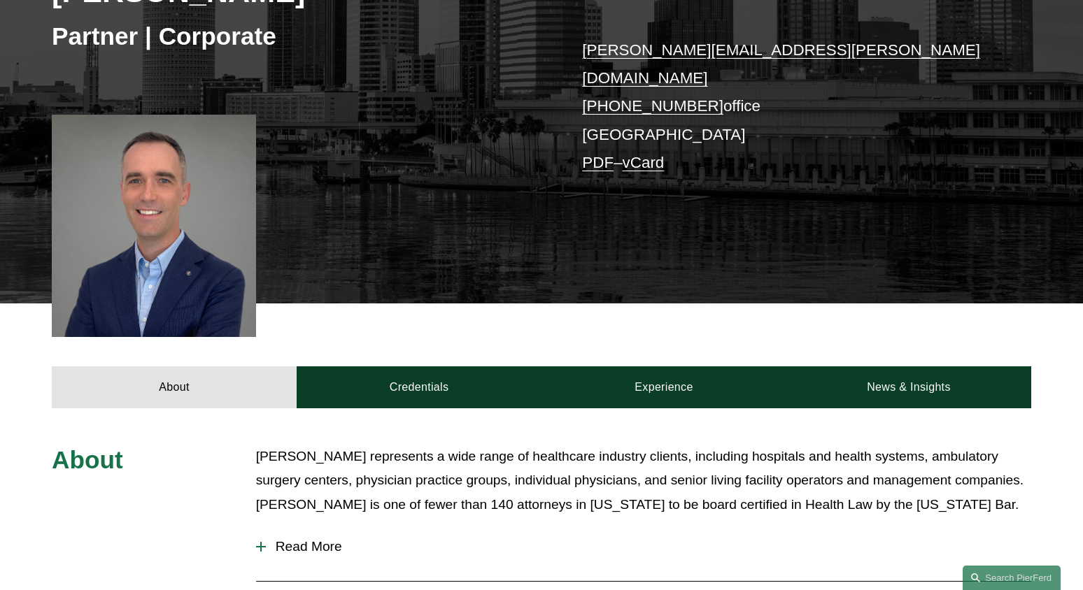
scroll to position [347, 0]
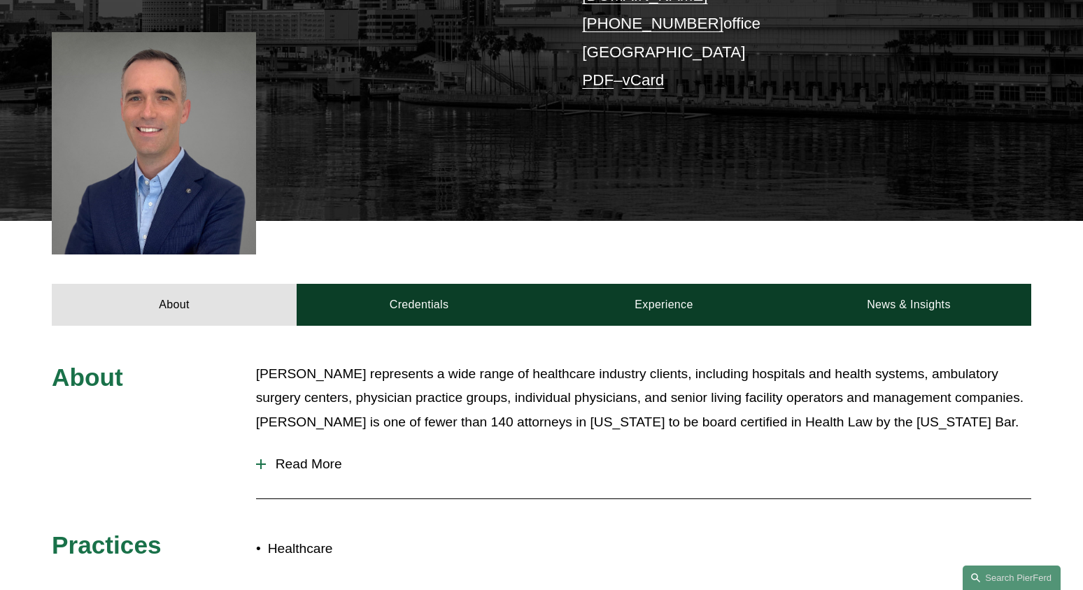
click at [297, 457] on span "Read More" at bounding box center [648, 464] width 765 height 15
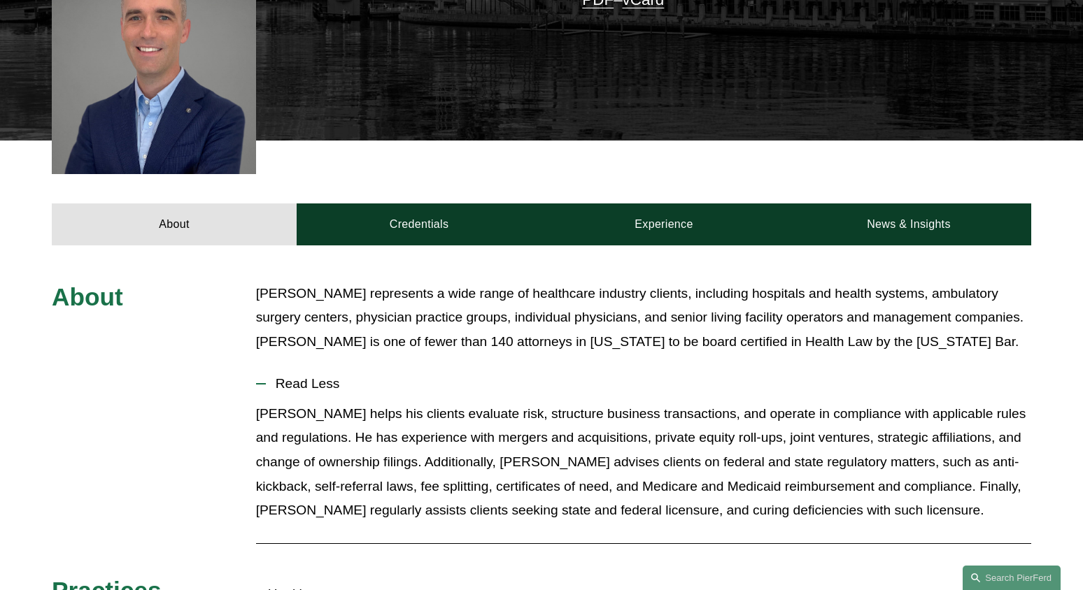
scroll to position [419, 0]
